Goal: Task Accomplishment & Management: Complete application form

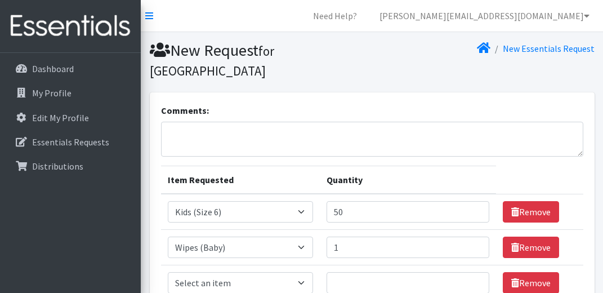
select select "15071"
select select "15043"
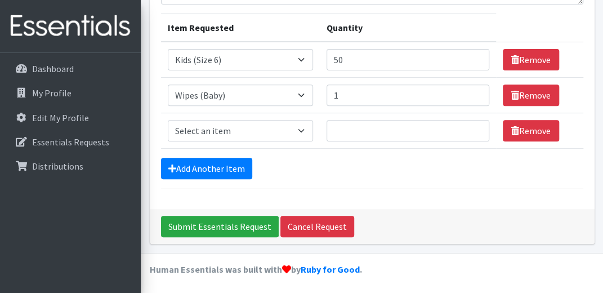
click at [304, 132] on select "Select an item 1 month period supply kit Kids (Newborn) Kids (Size 1) Kids (Siz…" at bounding box center [240, 130] width 145 height 21
select select "15071"
click at [168, 120] on select "Select an item 1 month period supply kit Kids (Newborn) Kids (Size 1) Kids (Siz…" at bounding box center [240, 130] width 145 height 21
click at [304, 94] on select "Select an item 1 month period supply kit Kids (Newborn) Kids (Size 1) Kids (Siz…" at bounding box center [240, 94] width 145 height 21
select select "15071"
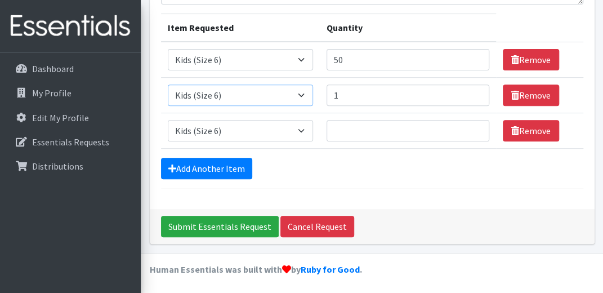
click at [168, 84] on select "Select an item 1 month period supply kit Kids (Newborn) Kids (Size 1) Kids (Siz…" at bounding box center [240, 94] width 145 height 21
click at [346, 93] on input "1" at bounding box center [408, 94] width 163 height 21
type input "6"
type input "50"
click at [231, 170] on link "Add Another Item" at bounding box center [206, 168] width 91 height 21
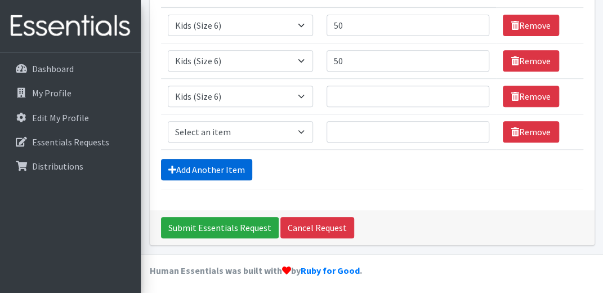
scroll to position [188, 0]
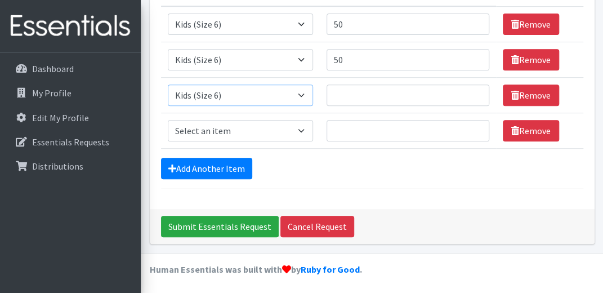
click at [305, 94] on select "Select an item 1 month period supply kit Kids (Newborn) Kids (Size 1) Kids (Siz…" at bounding box center [240, 94] width 145 height 21
select select "15044"
click at [168, 84] on select "Select an item 1 month period supply kit Kids (Newborn) Kids (Size 1) Kids (Siz…" at bounding box center [240, 94] width 145 height 21
click at [355, 94] on input "Quantity" at bounding box center [408, 94] width 163 height 21
type input "50"
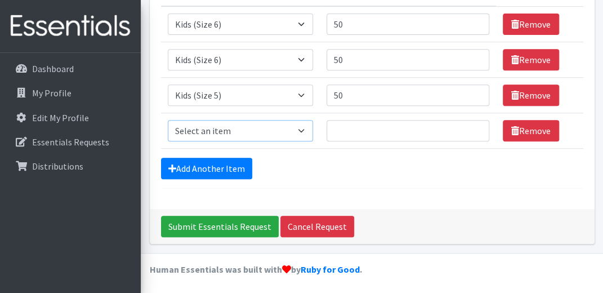
click at [302, 126] on select "Select an item 1 month period supply kit Kids (Newborn) Kids (Size 1) Kids (Siz…" at bounding box center [240, 130] width 145 height 21
select select "15043"
click at [168, 120] on select "Select an item 1 month period supply kit Kids (Newborn) Kids (Size 1) Kids (Siz…" at bounding box center [240, 130] width 145 height 21
click at [206, 166] on link "Add Another Item" at bounding box center [206, 168] width 91 height 21
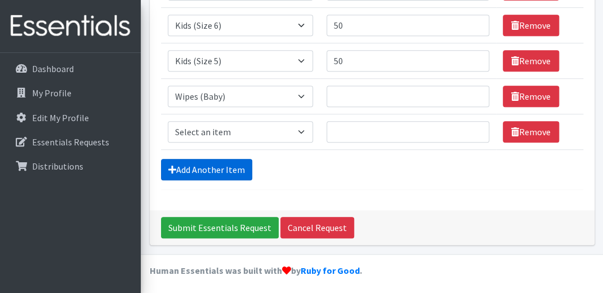
scroll to position [223, 0]
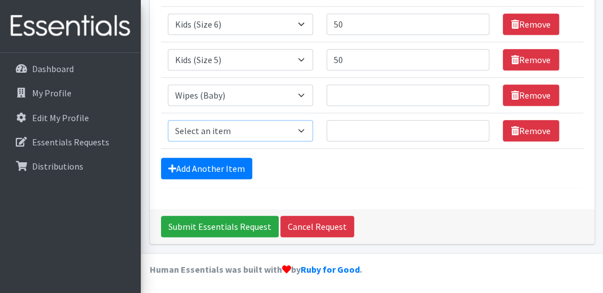
click at [303, 128] on select "Select an item 1 month period supply kit Kids (Newborn) Kids (Size 1) Kids (Siz…" at bounding box center [240, 130] width 145 height 21
select select "15043"
click at [168, 120] on select "Select an item 1 month period supply kit Kids (Newborn) Kids (Size 1) Kids (Siz…" at bounding box center [240, 130] width 145 height 21
click at [220, 168] on link "Add Another Item" at bounding box center [206, 168] width 91 height 21
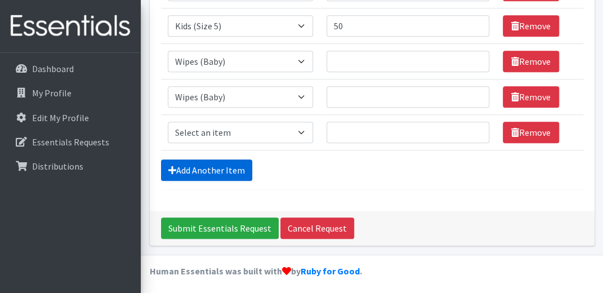
scroll to position [258, 0]
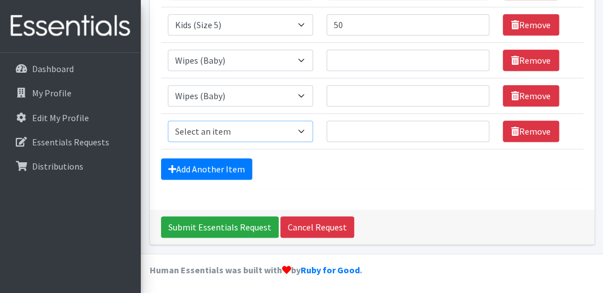
click at [305, 129] on select "Select an item 1 month period supply kit Kids (Newborn) Kids (Size 1) Kids (Siz…" at bounding box center [240, 131] width 145 height 21
select select "15043"
click at [168, 121] on select "Select an item 1 month period supply kit Kids (Newborn) Kids (Size 1) Kids (Siz…" at bounding box center [240, 131] width 145 height 21
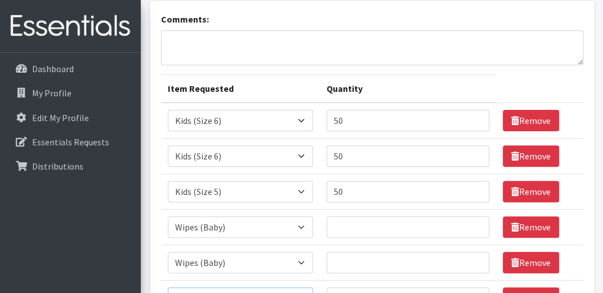
scroll to position [64, 0]
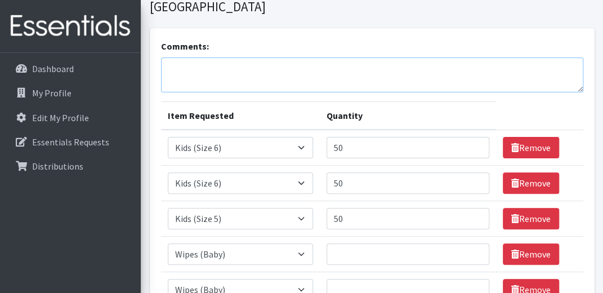
click at [196, 66] on textarea "Comments:" at bounding box center [372, 74] width 422 height 35
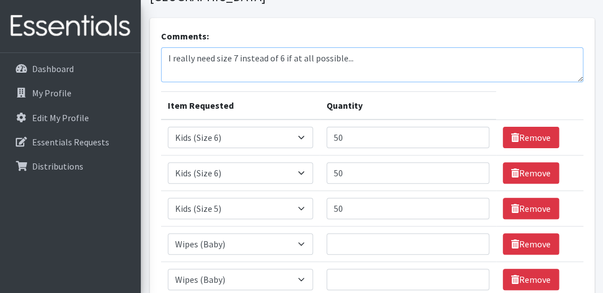
scroll to position [119, 0]
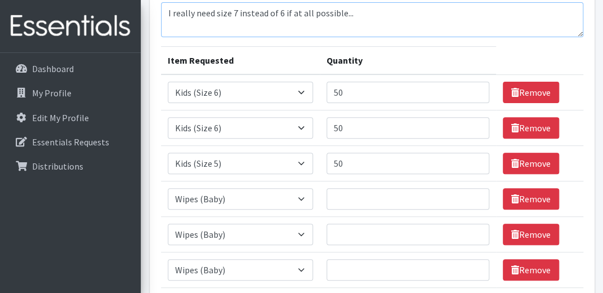
type textarea "I really need size 7 instead of 6 if at all possible..."
click at [348, 199] on input "Quantity" at bounding box center [408, 198] width 163 height 21
type input "1"
click at [351, 237] on input "Quantity" at bounding box center [408, 234] width 163 height 21
type input "1"
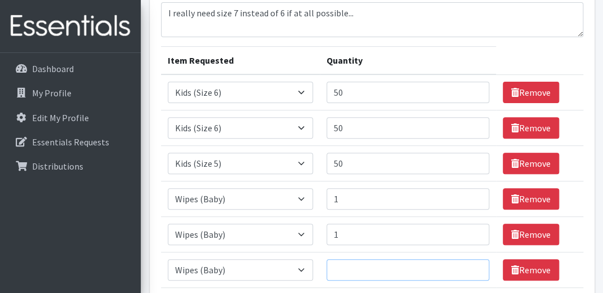
click at [351, 268] on input "Quantity" at bounding box center [408, 269] width 163 height 21
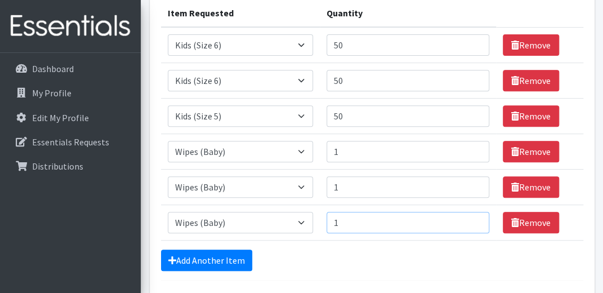
scroll to position [171, 0]
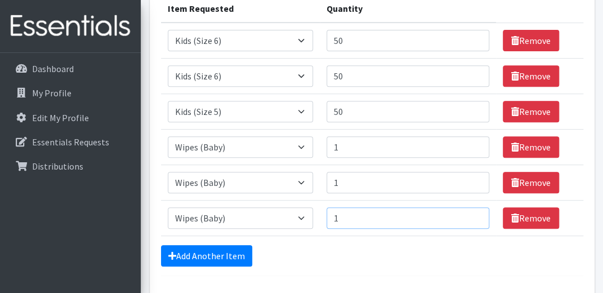
type input "1"
click at [202, 255] on link "Add Another Item" at bounding box center [206, 255] width 91 height 21
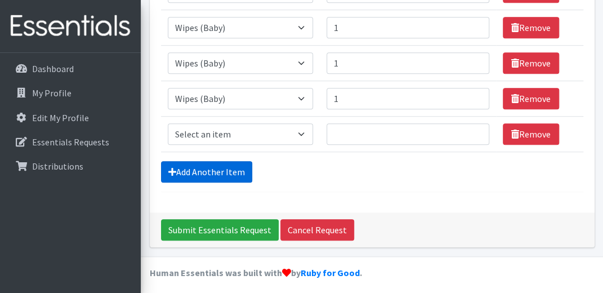
scroll to position [293, 0]
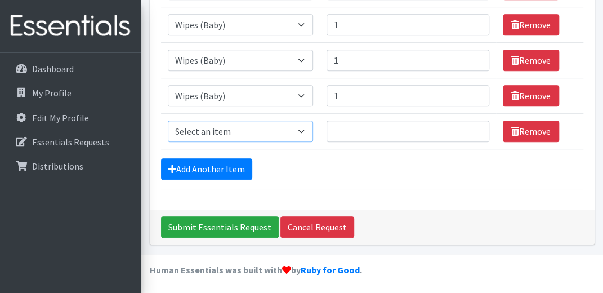
click at [305, 130] on select "Select an item 1 month period supply kit Kids (Newborn) Kids (Size 1) Kids (Siz…" at bounding box center [240, 131] width 145 height 21
select select "15044"
click at [168, 121] on select "Select an item 1 month period supply kit Kids (Newborn) Kids (Size 1) Kids (Siz…" at bounding box center [240, 131] width 145 height 21
click at [411, 134] on input "Quantity" at bounding box center [408, 131] width 163 height 21
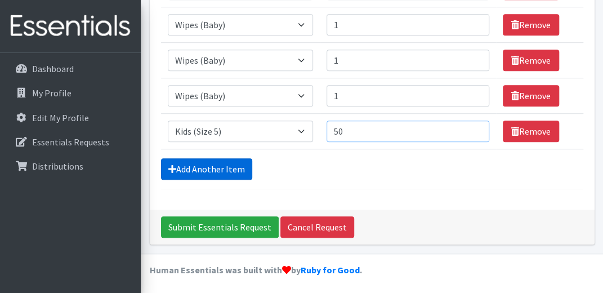
type input "50"
click at [214, 169] on link "Add Another Item" at bounding box center [206, 168] width 91 height 21
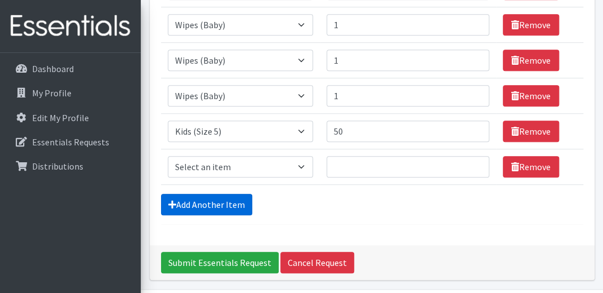
scroll to position [329, 0]
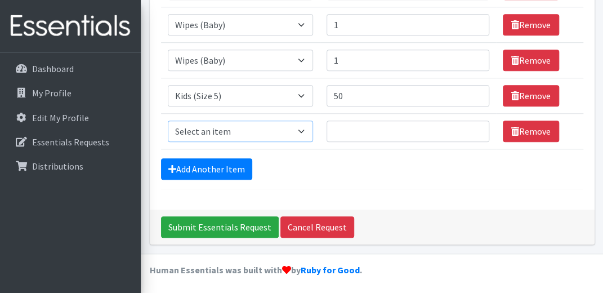
click at [309, 131] on select "Select an item 1 month period supply kit Kids (Newborn) Kids (Size 1) Kids (Siz…" at bounding box center [240, 131] width 145 height 21
select select "15043"
click at [168, 121] on select "Select an item 1 month period supply kit Kids (Newborn) Kids (Size 1) Kids (Siz…" at bounding box center [240, 131] width 145 height 21
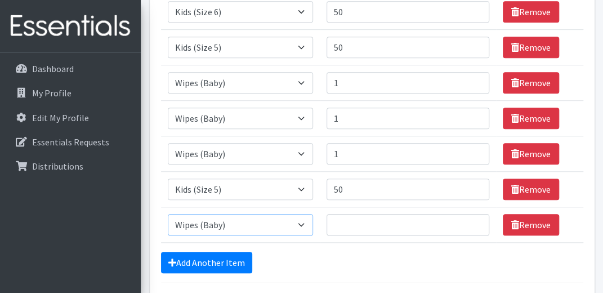
scroll to position [229, 0]
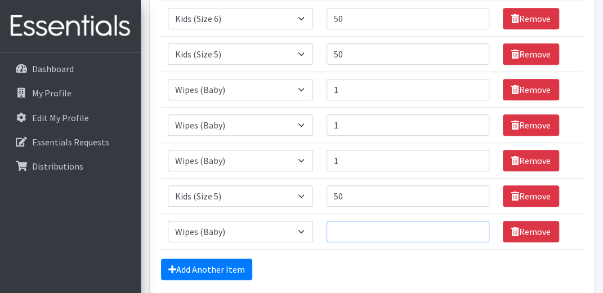
click at [390, 235] on input "Quantity" at bounding box center [408, 231] width 163 height 21
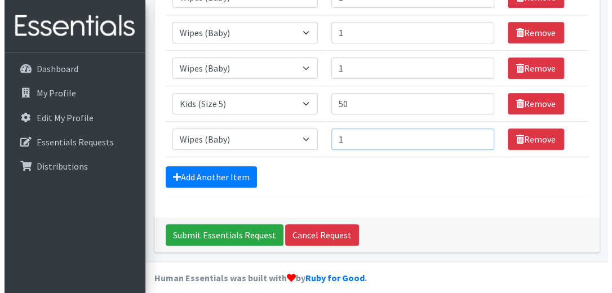
scroll to position [329, 0]
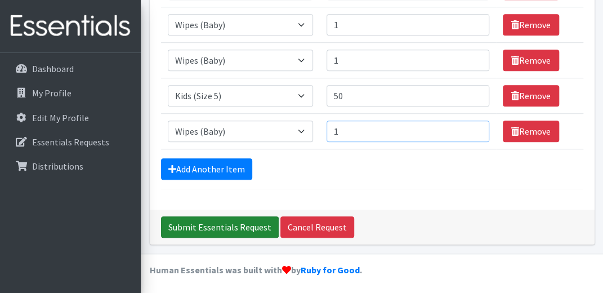
type input "1"
click at [232, 228] on input "Submit Essentials Request" at bounding box center [220, 226] width 118 height 21
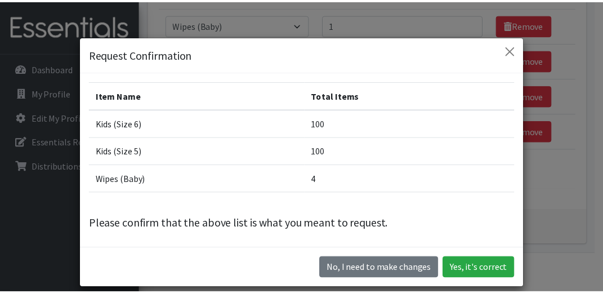
scroll to position [1, 0]
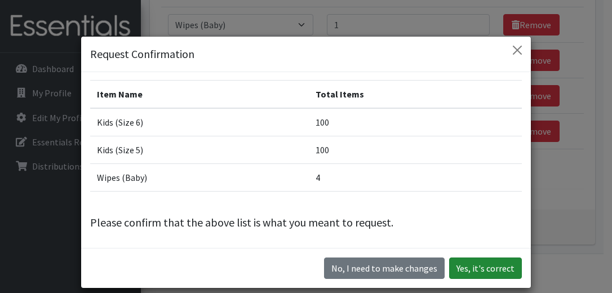
click at [476, 274] on button "Yes, it's correct" at bounding box center [485, 267] width 73 height 21
